Goal: Task Accomplishment & Management: Manage account settings

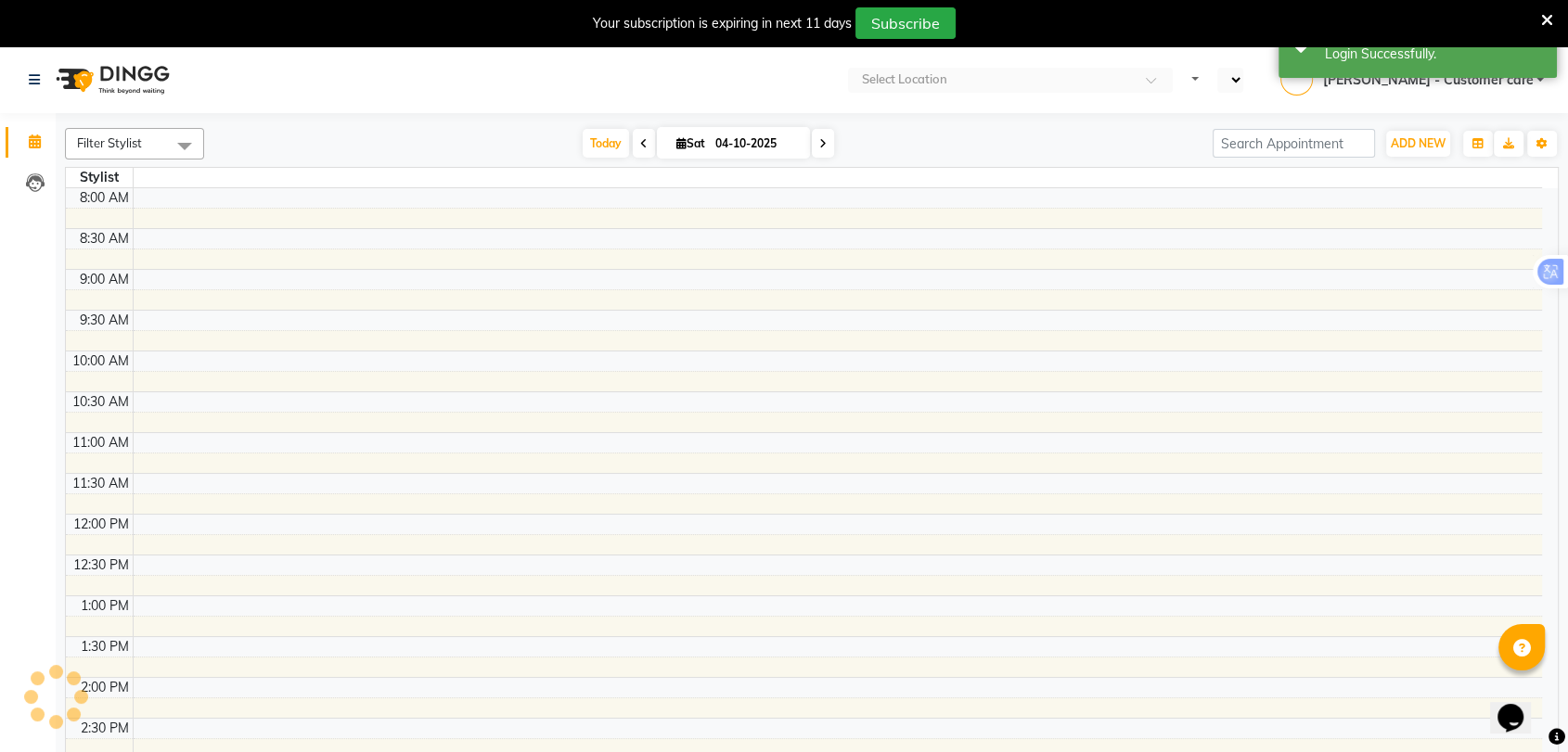
select select "en"
click at [1547, 24] on icon at bounding box center [1547, 20] width 12 height 17
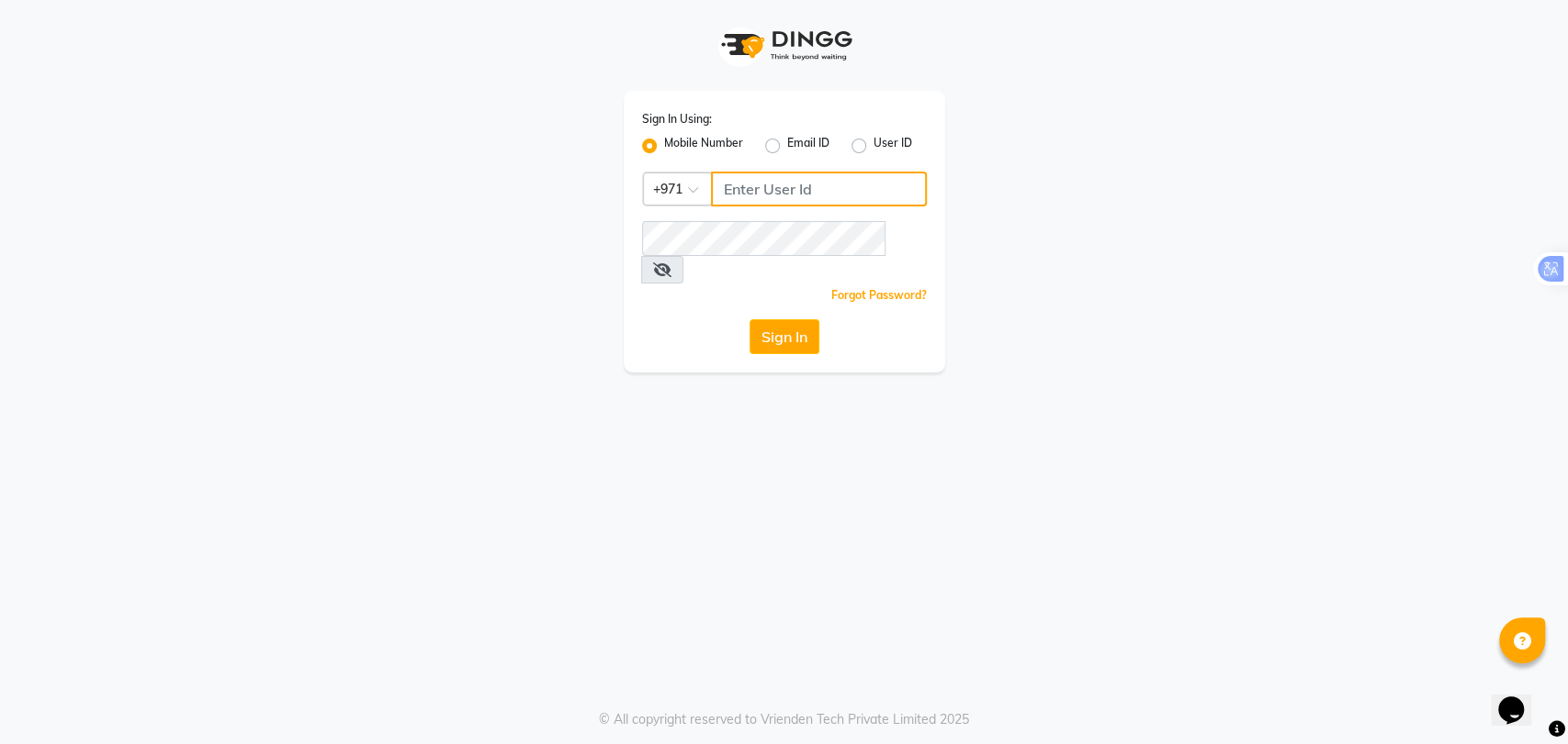
click at [769, 187] on input "Username" at bounding box center [819, 189] width 216 height 35
type input "544840255"
drag, startPoint x: 813, startPoint y: 189, endPoint x: 698, endPoint y: 192, distance: 115.0
click at [698, 192] on div "Country Code × [PHONE_NUMBER]" at bounding box center [784, 189] width 284 height 35
click at [648, 319] on div "Sign In" at bounding box center [784, 337] width 284 height 35
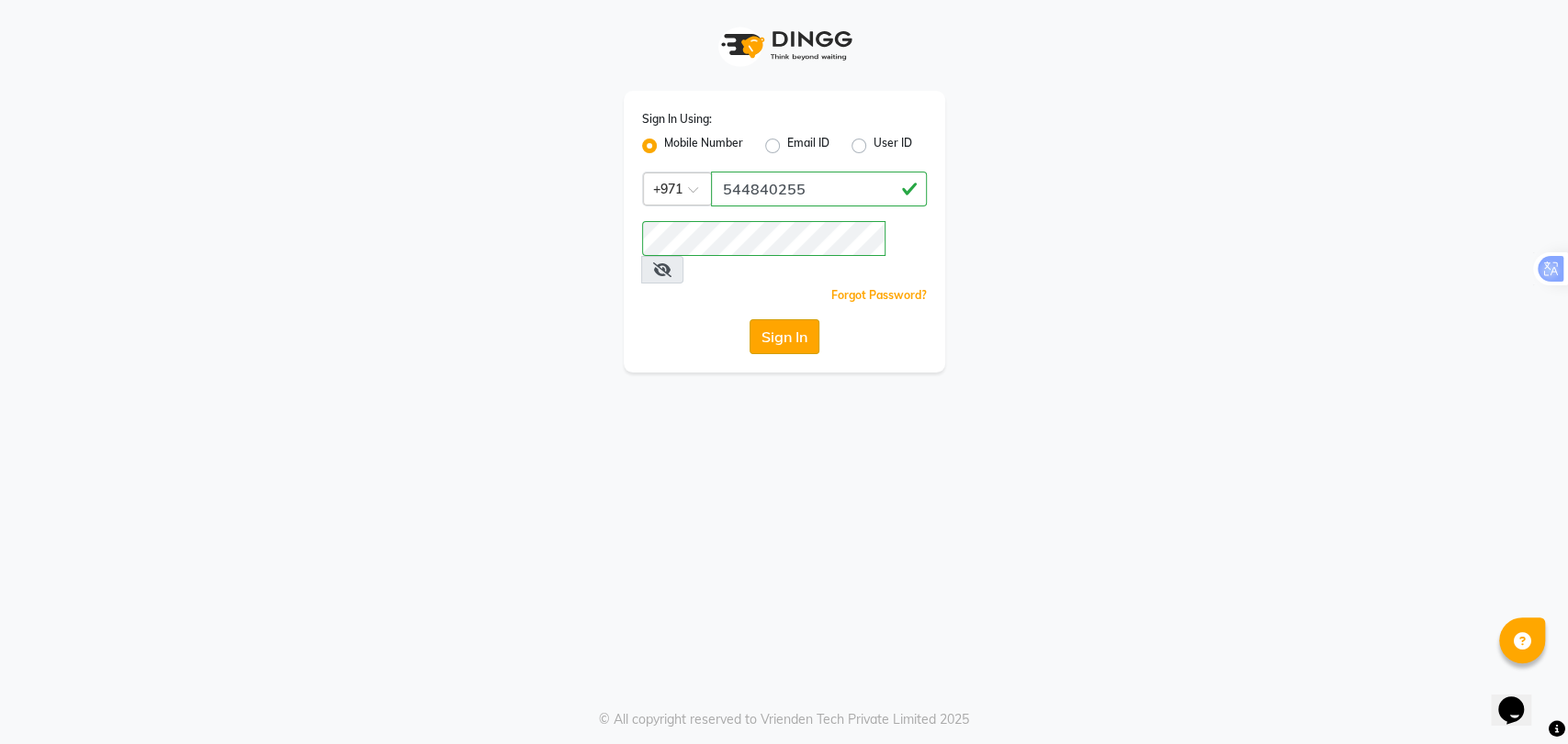
click at [771, 319] on button "Sign In" at bounding box center [784, 337] width 70 height 35
